Goal: Task Accomplishment & Management: Complete application form

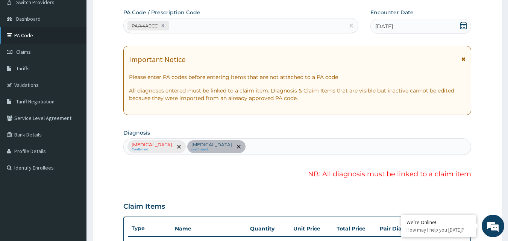
scroll to position [63, 0]
click at [34, 5] on span "Switch Providers" at bounding box center [35, 2] width 38 height 7
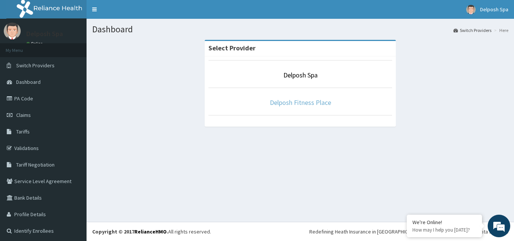
click at [307, 102] on link "Delposh Fitness Place" at bounding box center [300, 102] width 61 height 9
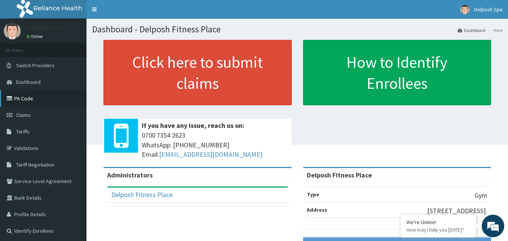
click at [50, 99] on link "PA Code" at bounding box center [43, 98] width 87 height 17
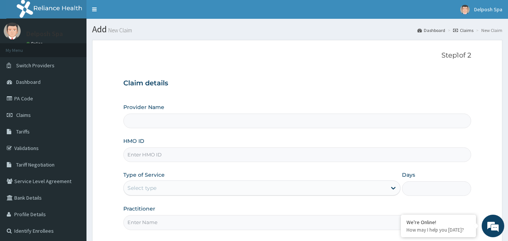
click at [239, 152] on input "HMO ID" at bounding box center [297, 155] width 349 height 15
type input "e"
type input "EDG"
type input "Delposh Fitness Place"
type input "1"
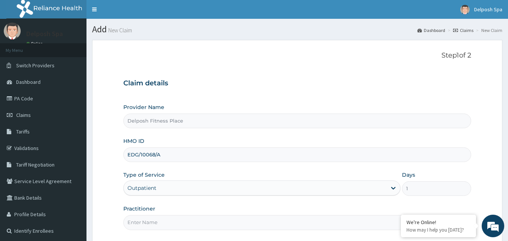
type input "EDG/10068/A"
click at [222, 222] on input "Practitioner" at bounding box center [297, 222] width 349 height 15
type input "CLARKSON"
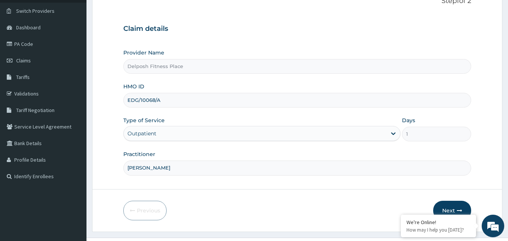
scroll to position [70, 0]
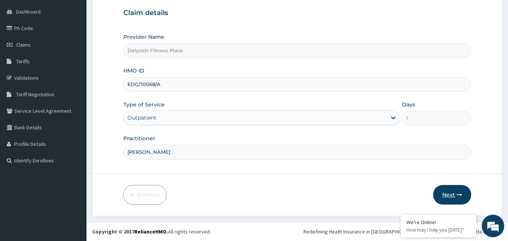
click at [454, 194] on button "Next" at bounding box center [453, 195] width 38 height 20
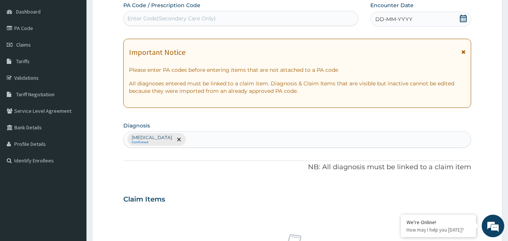
click at [228, 15] on div "Enter Code(Secondary Care Only)" at bounding box center [241, 18] width 235 height 12
paste input "PA/2C0A23"
type input "PA/2C0A23"
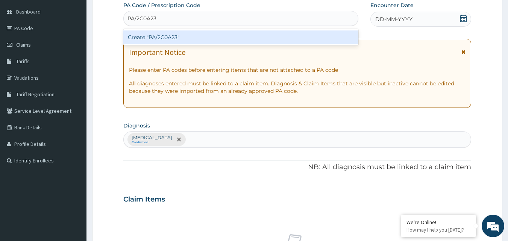
click at [226, 33] on div "Create "PA/2C0A23"" at bounding box center [241, 37] width 236 height 14
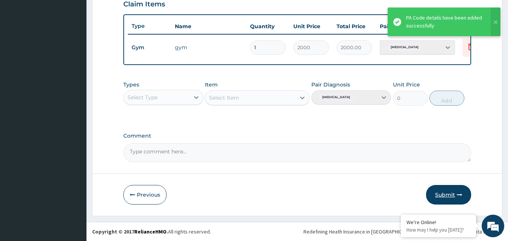
scroll to position [271, 0]
click at [449, 195] on button "Submit" at bounding box center [448, 195] width 45 height 20
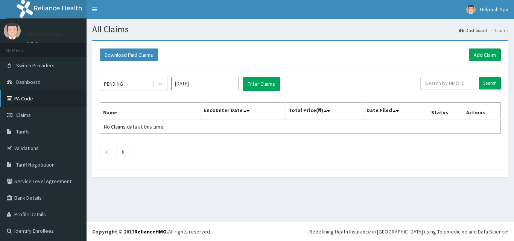
click at [60, 99] on link "PA Code" at bounding box center [43, 98] width 87 height 17
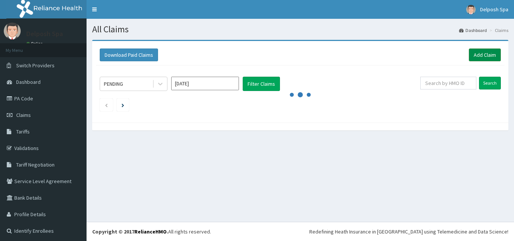
click at [469, 56] on link "Add Claim" at bounding box center [485, 55] width 32 height 13
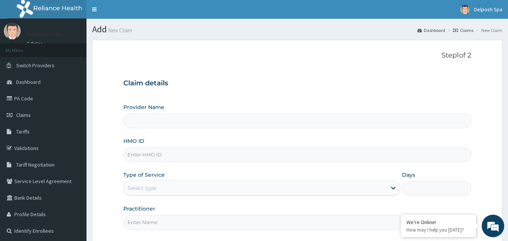
click at [248, 157] on input "HMO ID" at bounding box center [297, 155] width 349 height 15
type input "AGO/"
type input "Delposh Fitness Place"
type input "1"
type input "AGO/10158/A"
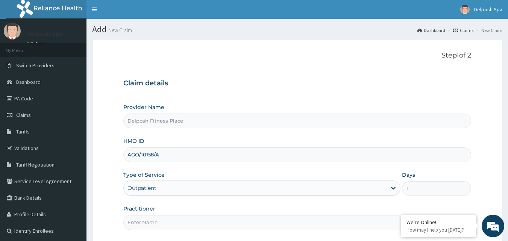
click at [230, 219] on input "Practitioner" at bounding box center [297, 222] width 349 height 15
type input "CLARKSON"
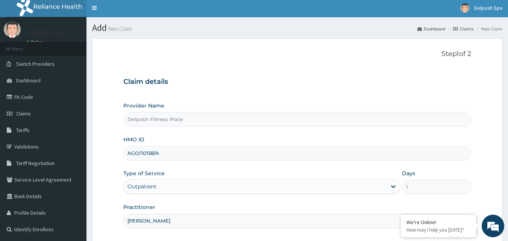
scroll to position [70, 0]
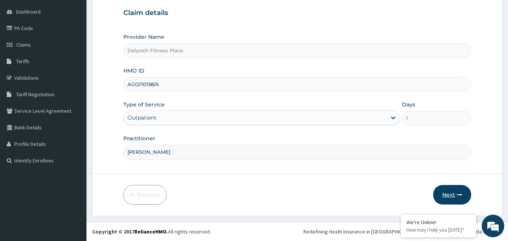
click at [453, 197] on button "Next" at bounding box center [453, 195] width 38 height 20
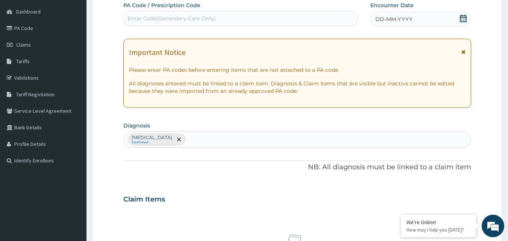
click at [225, 15] on div "Enter Code(Secondary Care Only)" at bounding box center [241, 18] width 235 height 12
paste input "PA/9731EC"
type input "PA/9731EC"
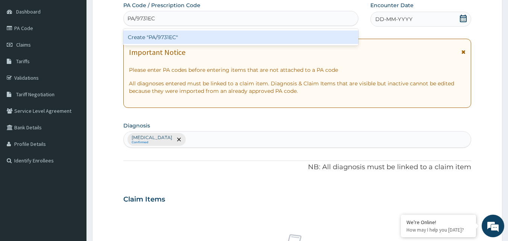
click at [223, 36] on div "Create "PA/9731EC"" at bounding box center [241, 37] width 236 height 14
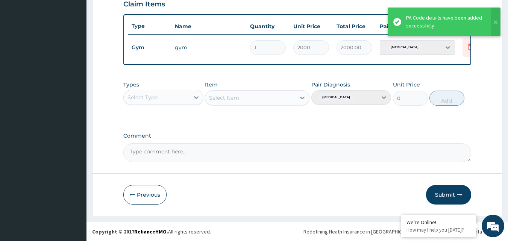
scroll to position [271, 0]
click at [451, 195] on button "Submit" at bounding box center [448, 195] width 45 height 20
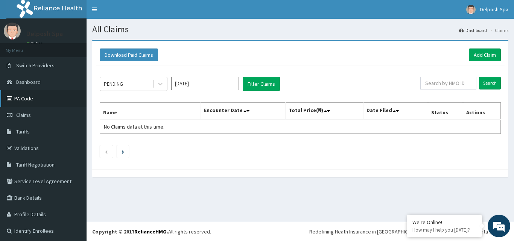
click at [54, 101] on link "PA Code" at bounding box center [43, 98] width 87 height 17
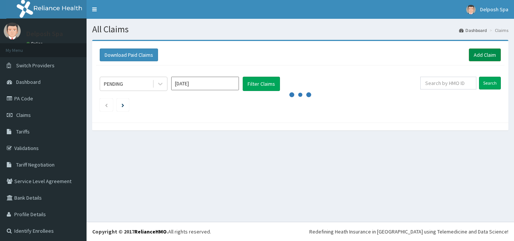
click at [480, 58] on link "Add Claim" at bounding box center [485, 55] width 32 height 13
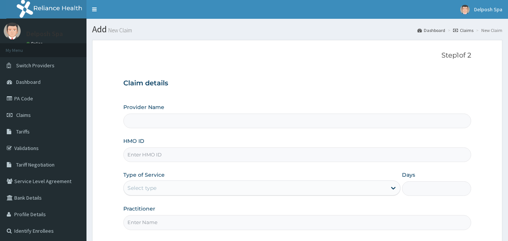
click at [247, 156] on input "HMO ID" at bounding box center [297, 155] width 349 height 15
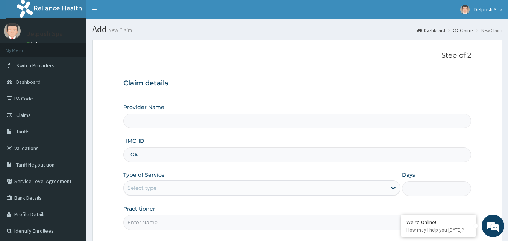
type input "TGA/"
type input "Delposh Fitness Place"
type input "1"
type input "TGA/10032/A"
click at [174, 226] on input "Practitioner" at bounding box center [297, 222] width 349 height 15
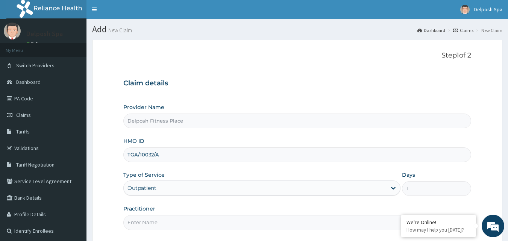
type input "CHINGY"
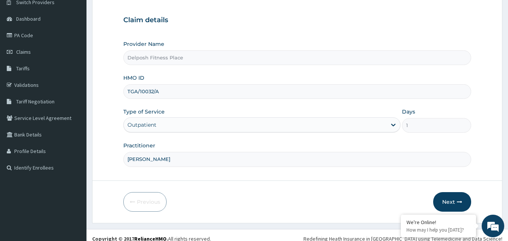
scroll to position [70, 0]
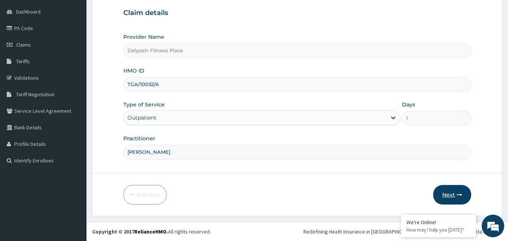
click at [455, 195] on button "Next" at bounding box center [453, 195] width 38 height 20
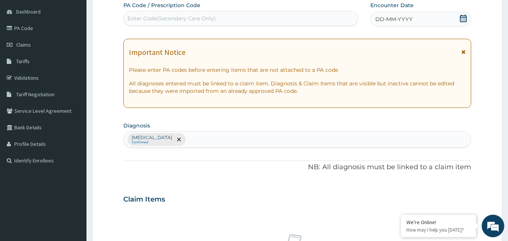
click at [263, 18] on div "Enter Code(Secondary Care Only)" at bounding box center [241, 18] width 235 height 12
paste input "PA/ED3500"
type input "PA/ED3500"
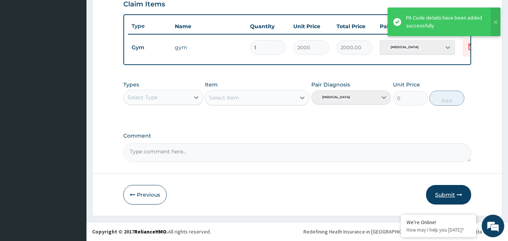
scroll to position [271, 0]
click at [447, 194] on button "Submit" at bounding box center [448, 195] width 45 height 20
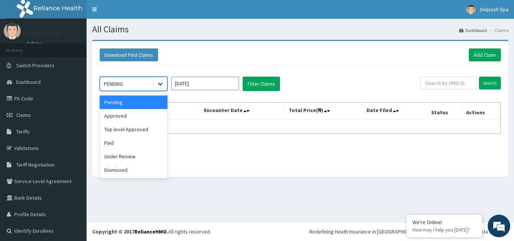
click at [160, 82] on icon at bounding box center [161, 84] width 8 height 8
click at [142, 139] on div "Paid" at bounding box center [134, 143] width 68 height 14
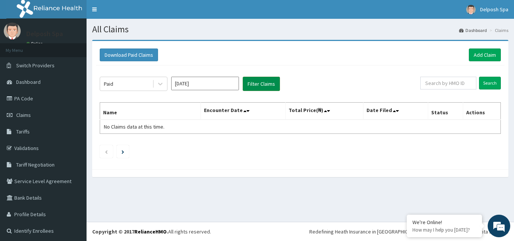
click at [254, 85] on button "Filter Claims" at bounding box center [261, 84] width 37 height 14
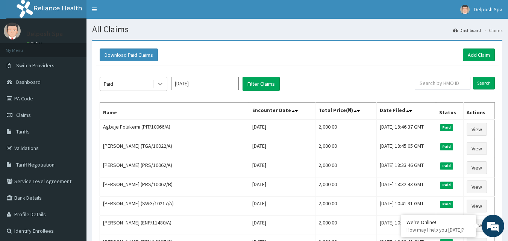
click at [160, 83] on icon at bounding box center [161, 84] width 8 height 8
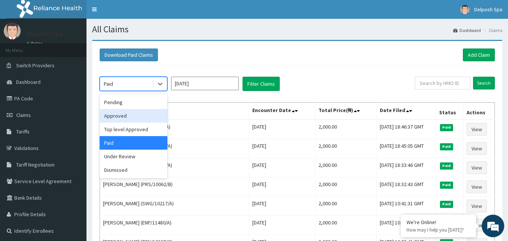
click at [137, 116] on div "Approved" at bounding box center [134, 116] width 68 height 14
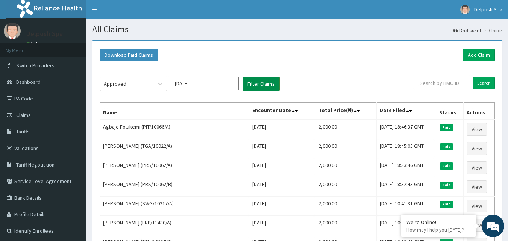
click at [248, 86] on button "Filter Claims" at bounding box center [261, 84] width 37 height 14
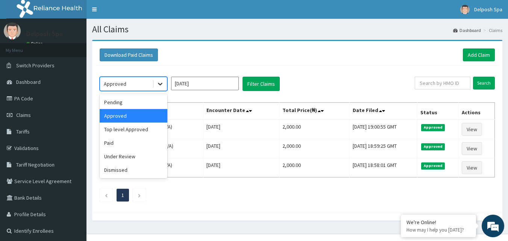
click at [161, 84] on icon at bounding box center [161, 84] width 8 height 8
click at [149, 127] on div "Top level Approved" at bounding box center [134, 130] width 68 height 14
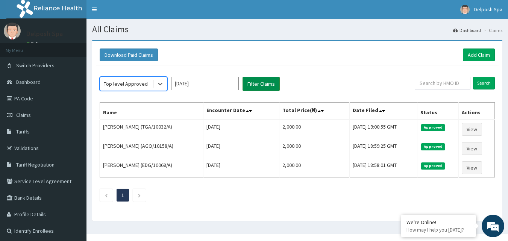
click at [252, 85] on button "Filter Claims" at bounding box center [261, 84] width 37 height 14
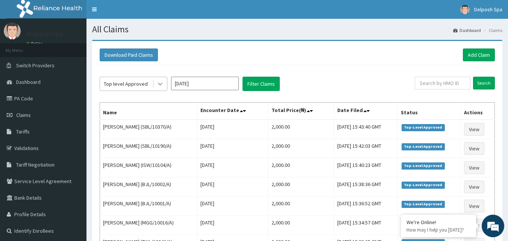
click at [160, 82] on icon at bounding box center [161, 84] width 8 height 8
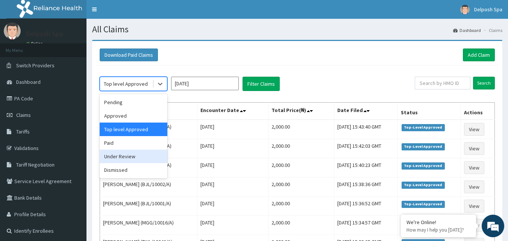
click at [141, 157] on div "Under Review" at bounding box center [134, 157] width 68 height 14
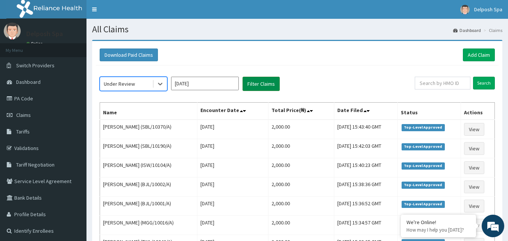
click at [257, 89] on button "Filter Claims" at bounding box center [261, 84] width 37 height 14
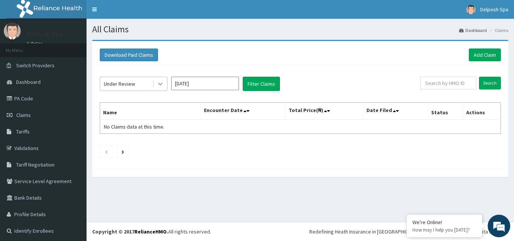
click at [160, 83] on icon at bounding box center [161, 84] width 8 height 8
click at [45, 100] on link "PA Code" at bounding box center [43, 98] width 87 height 17
